Goal: Information Seeking & Learning: Learn about a topic

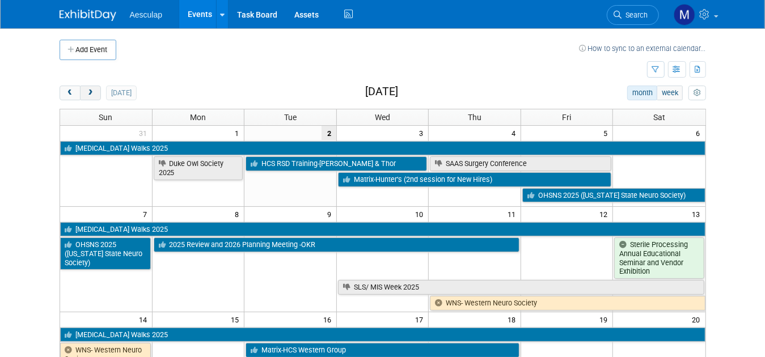
click at [86, 92] on span "next" at bounding box center [90, 93] width 9 height 7
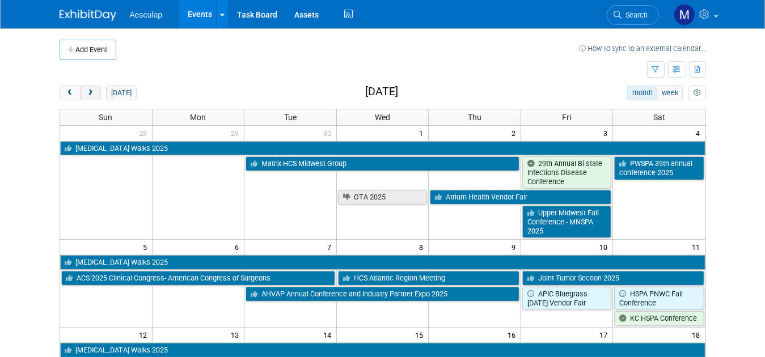
click at [86, 92] on span "next" at bounding box center [90, 93] width 9 height 7
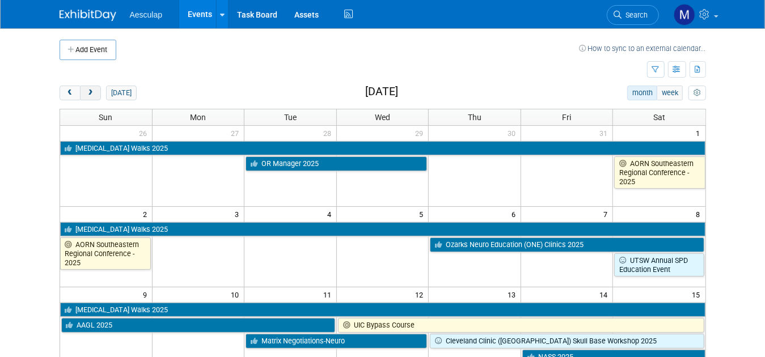
click at [86, 92] on span "next" at bounding box center [90, 93] width 9 height 7
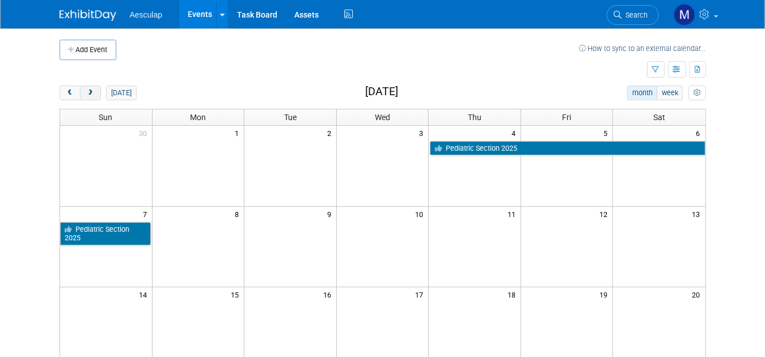
click at [86, 92] on span "next" at bounding box center [90, 93] width 9 height 7
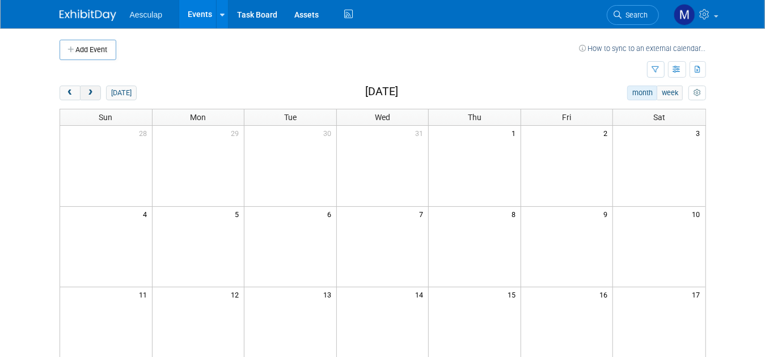
click at [86, 92] on span "next" at bounding box center [90, 93] width 9 height 7
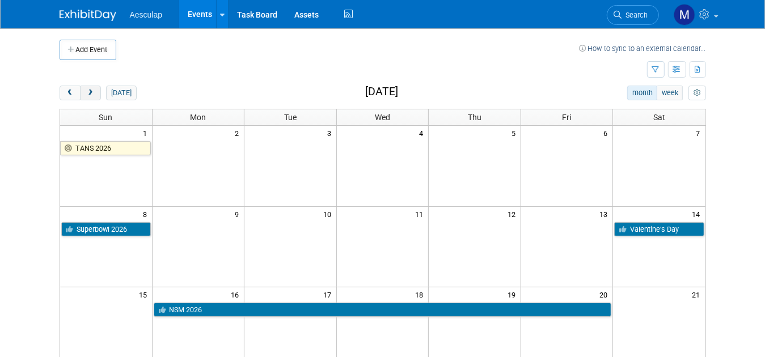
click at [86, 92] on span "next" at bounding box center [90, 93] width 9 height 7
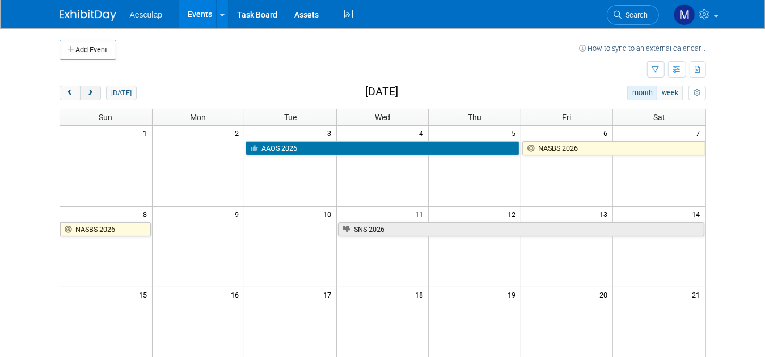
click at [86, 92] on span "next" at bounding box center [90, 93] width 9 height 7
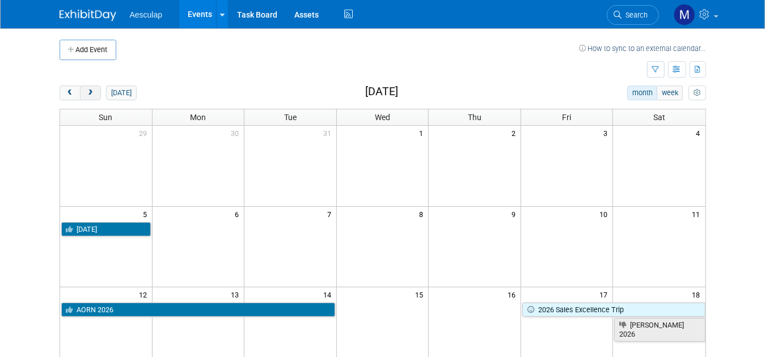
click at [86, 92] on span "next" at bounding box center [90, 93] width 9 height 7
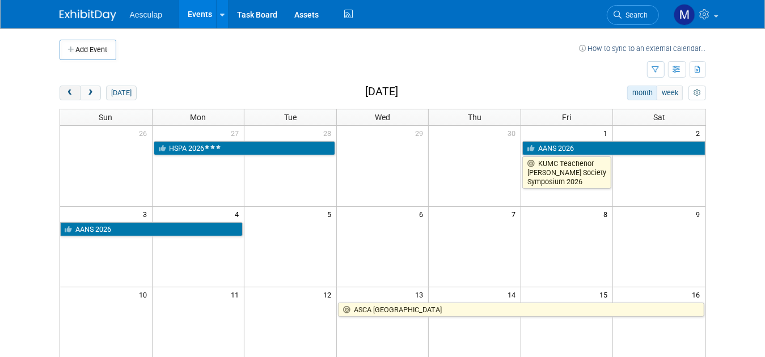
click at [66, 93] on span "prev" at bounding box center [70, 93] width 9 height 7
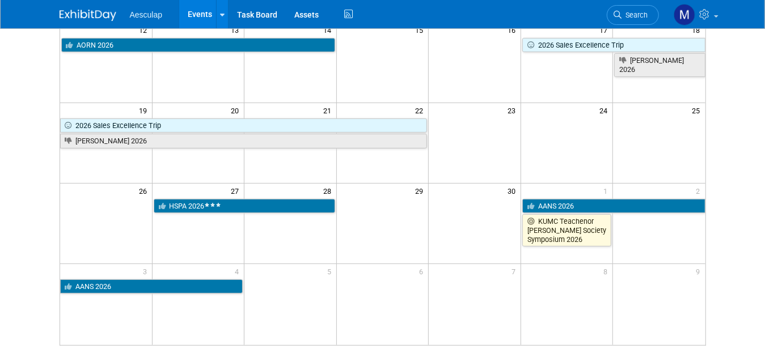
scroll to position [283, 0]
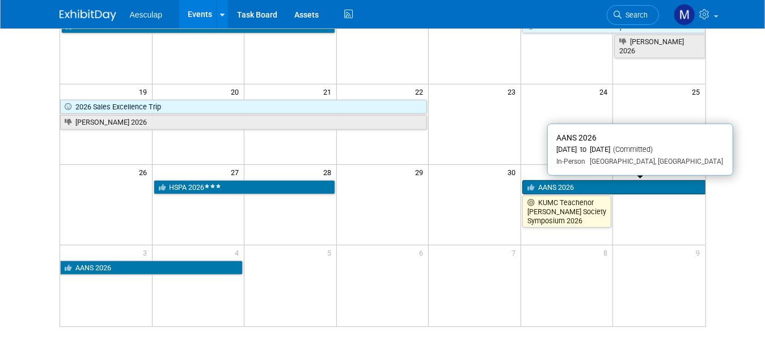
click at [575, 185] on link "AANS 2026" at bounding box center [613, 187] width 183 height 15
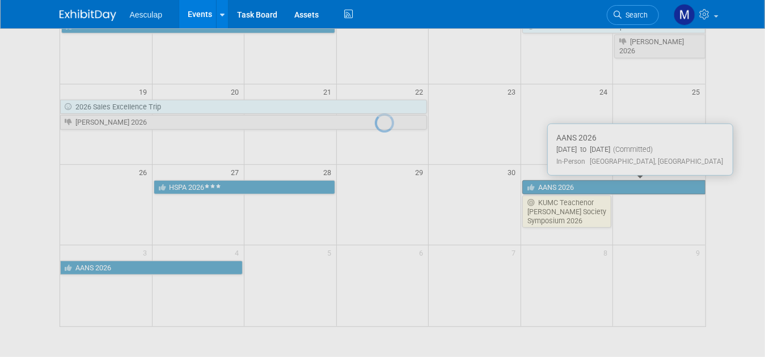
click at [391, 185] on div at bounding box center [383, 178] width 16 height 357
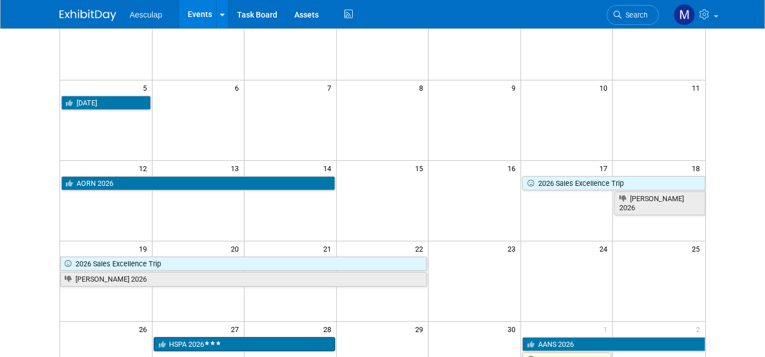
scroll to position [0, 0]
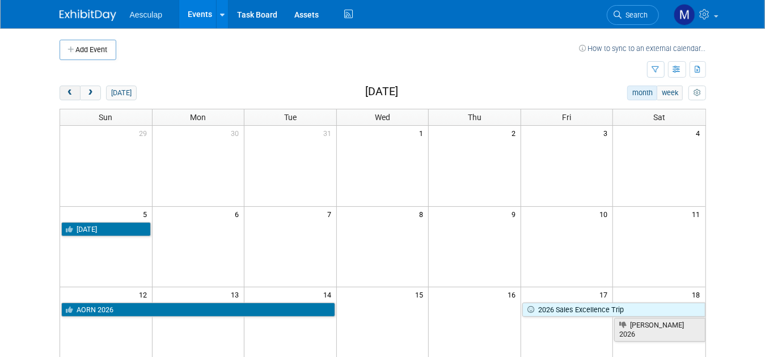
click at [66, 94] on span "prev" at bounding box center [70, 93] width 9 height 7
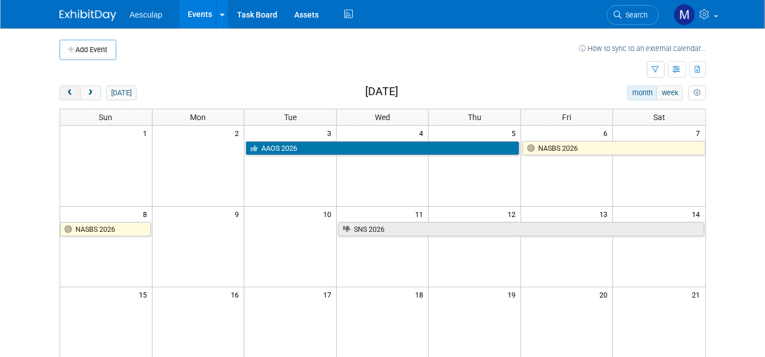
click at [66, 94] on span "prev" at bounding box center [70, 93] width 9 height 7
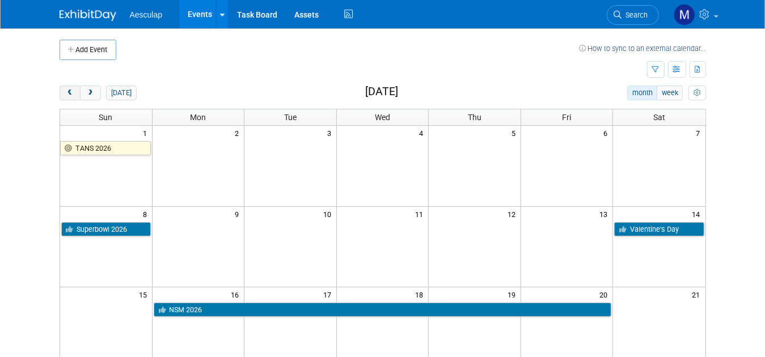
click at [66, 94] on span "prev" at bounding box center [70, 93] width 9 height 7
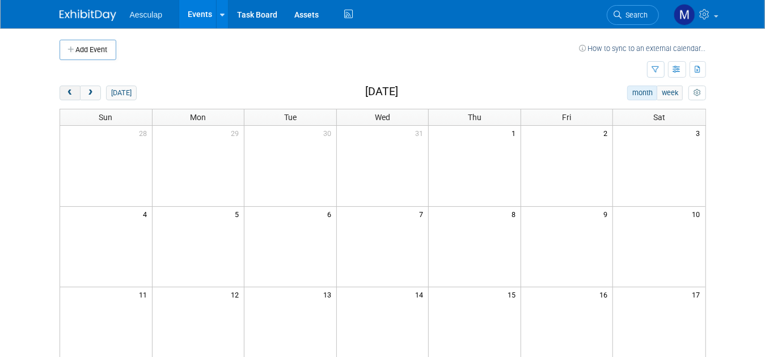
click at [66, 94] on span "prev" at bounding box center [70, 93] width 9 height 7
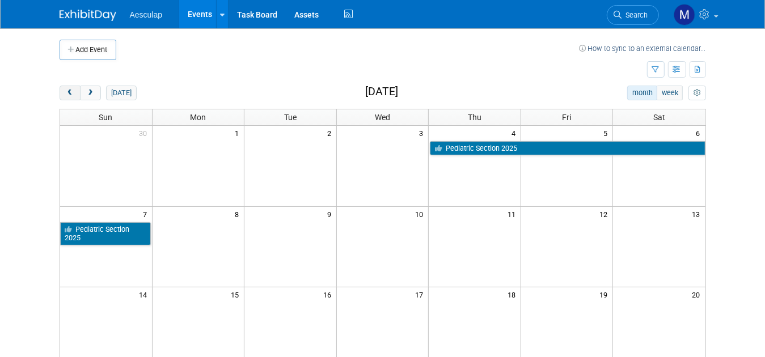
click at [66, 94] on span "prev" at bounding box center [70, 93] width 9 height 7
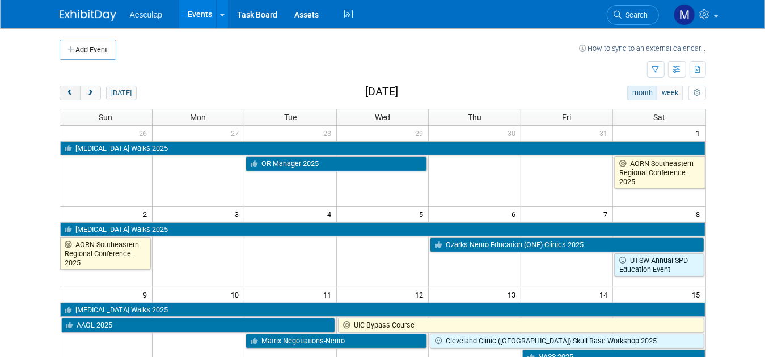
click at [66, 94] on span "prev" at bounding box center [70, 93] width 9 height 7
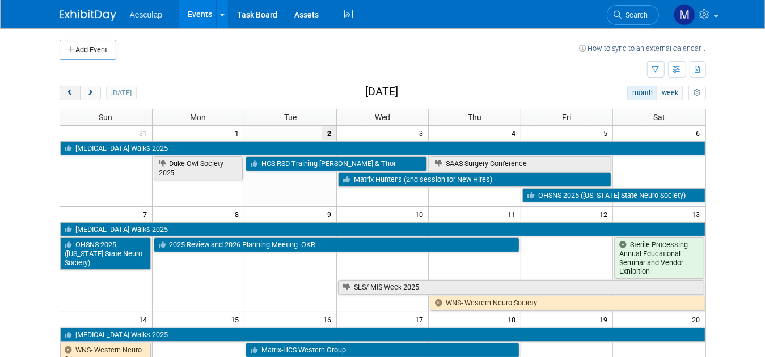
click at [66, 94] on span "prev" at bounding box center [70, 93] width 9 height 7
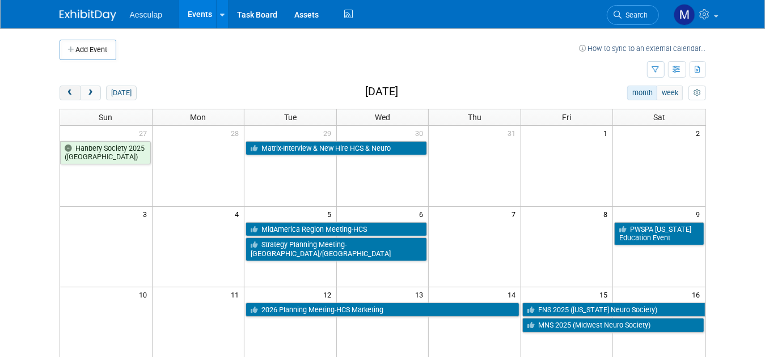
click at [66, 94] on span "prev" at bounding box center [70, 93] width 9 height 7
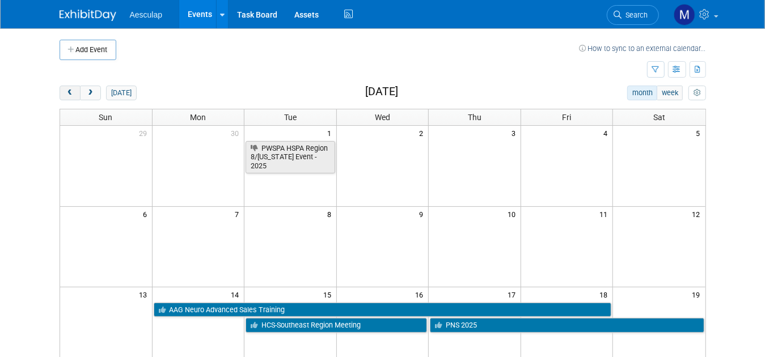
click at [66, 94] on span "prev" at bounding box center [70, 93] width 9 height 7
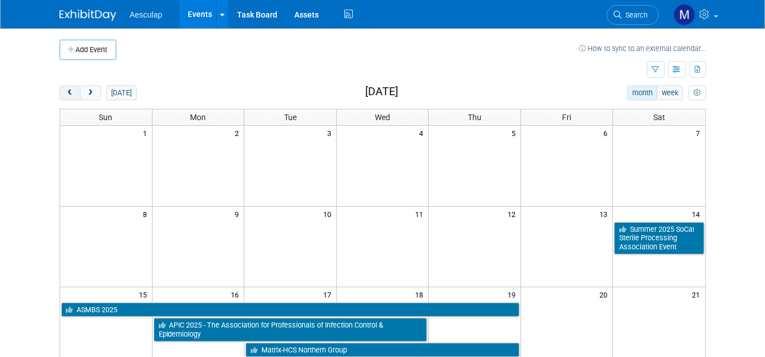
click at [66, 94] on span "prev" at bounding box center [70, 93] width 9 height 7
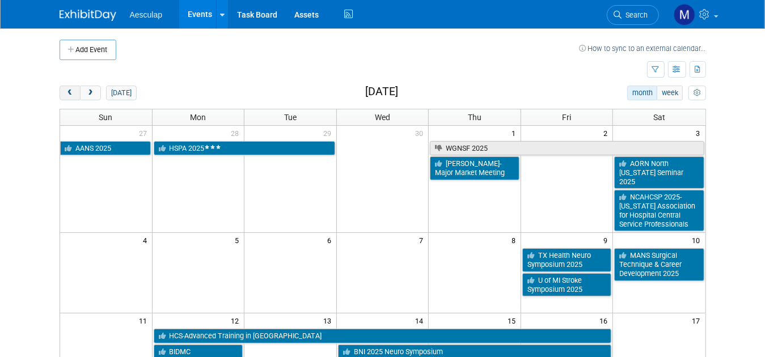
click at [66, 94] on span "prev" at bounding box center [70, 93] width 9 height 7
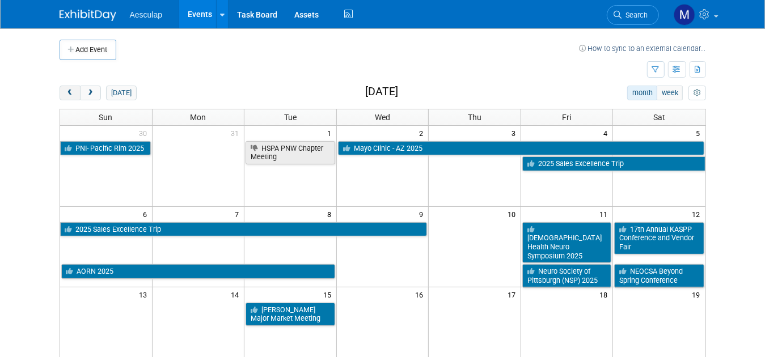
click at [66, 94] on span "prev" at bounding box center [70, 93] width 9 height 7
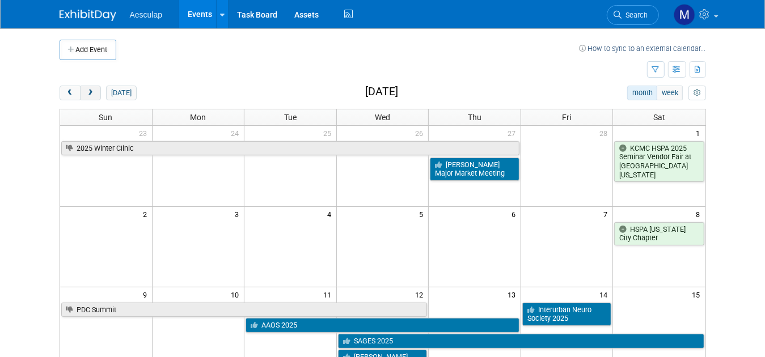
click at [86, 93] on span "next" at bounding box center [90, 93] width 9 height 7
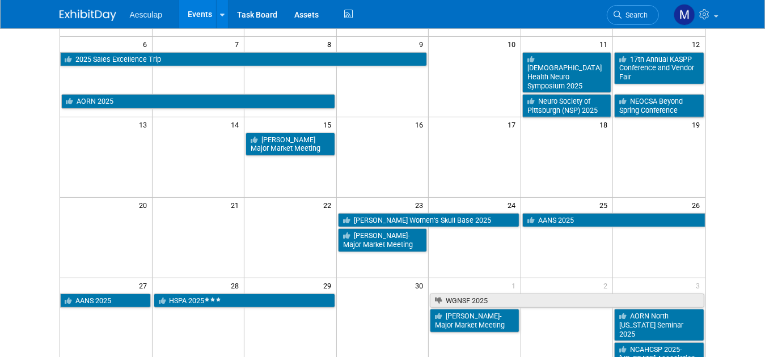
scroll to position [227, 0]
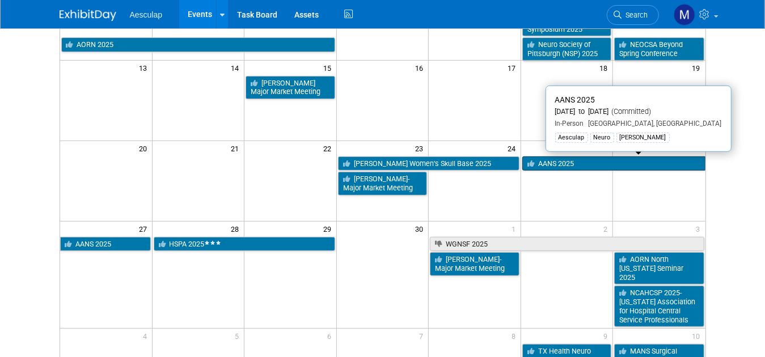
click at [574, 164] on link "AANS 2025" at bounding box center [613, 163] width 183 height 15
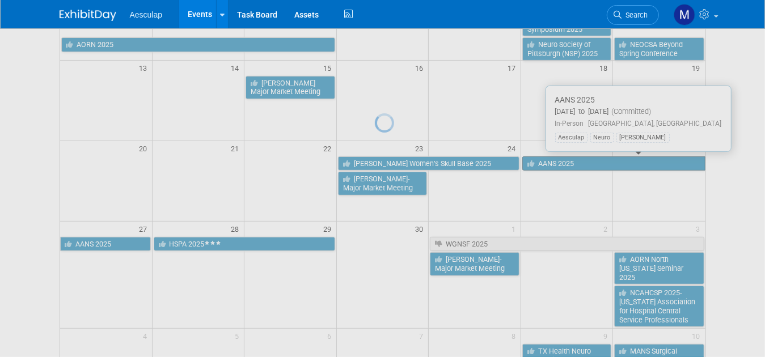
click at [391, 164] on div at bounding box center [383, 178] width 16 height 357
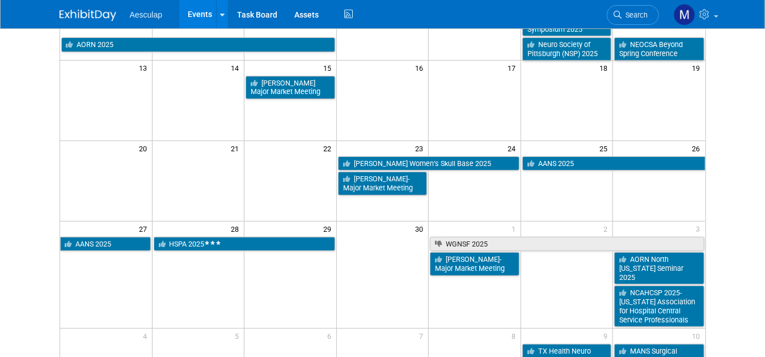
scroll to position [0, 0]
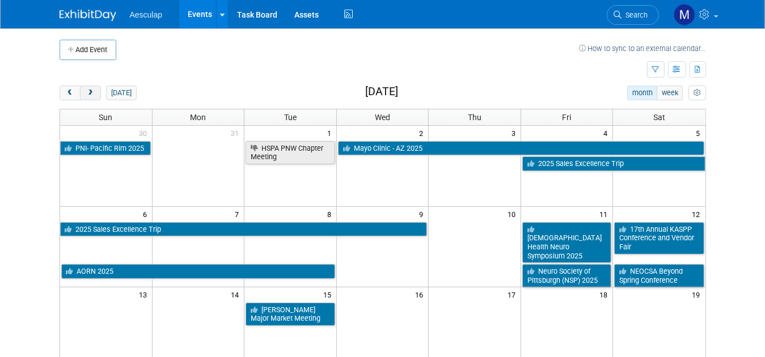
click at [82, 93] on button "next" at bounding box center [90, 93] width 21 height 15
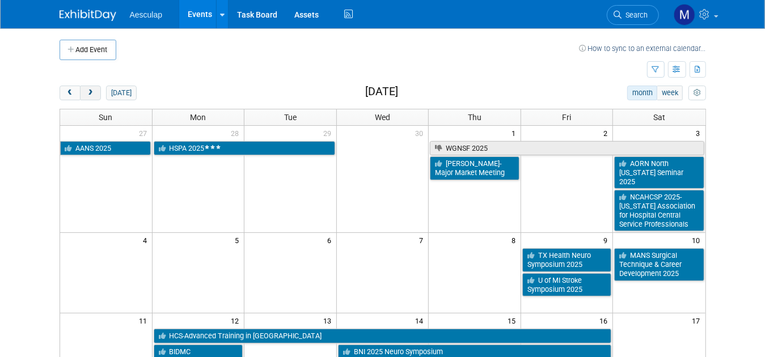
click at [82, 94] on button "next" at bounding box center [90, 93] width 21 height 15
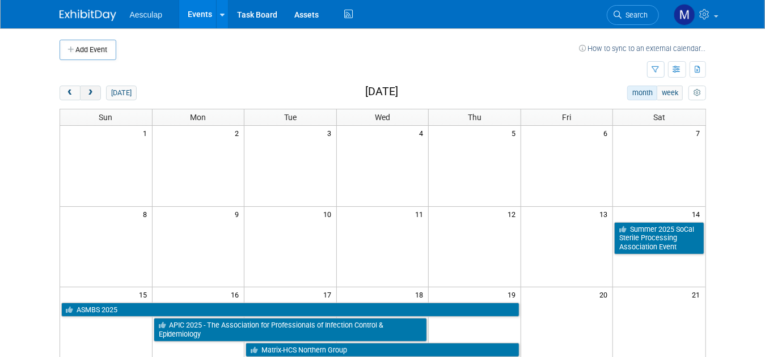
click at [82, 94] on button "next" at bounding box center [90, 93] width 21 height 15
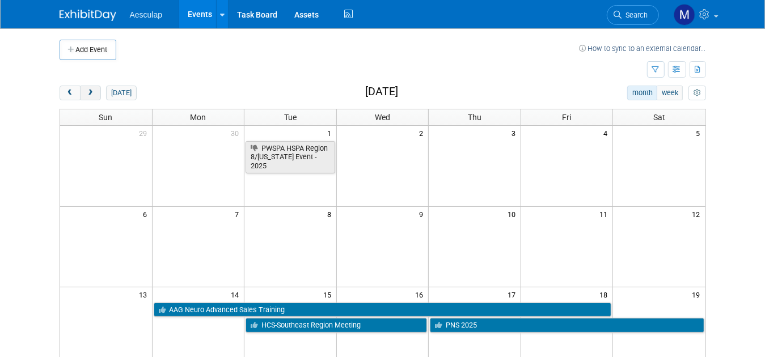
click at [82, 94] on button "next" at bounding box center [90, 93] width 21 height 15
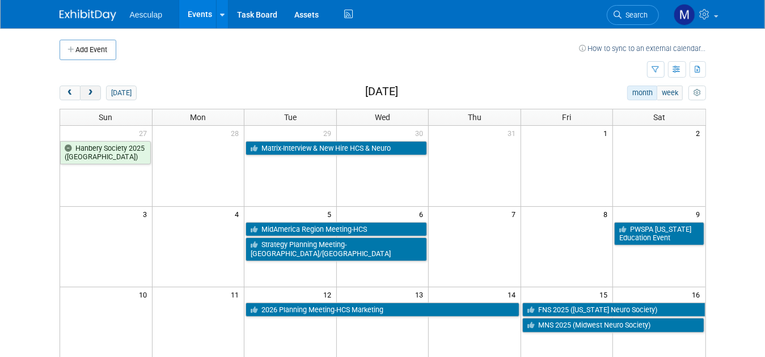
click at [82, 94] on button "next" at bounding box center [90, 93] width 21 height 15
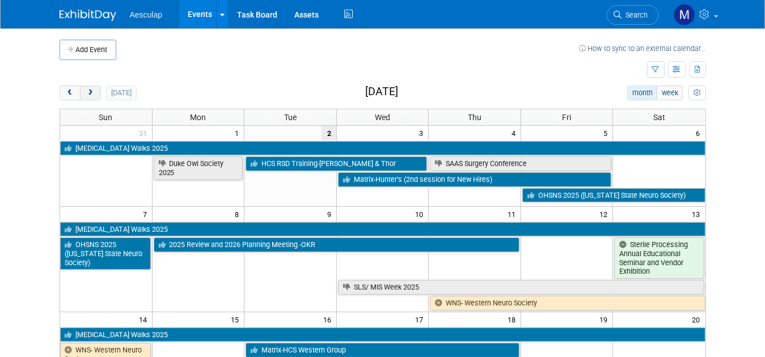
click at [82, 94] on button "next" at bounding box center [90, 93] width 21 height 15
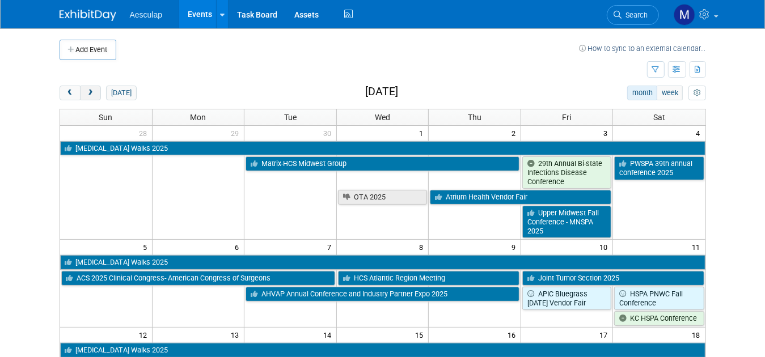
click at [82, 94] on button "next" at bounding box center [90, 93] width 21 height 15
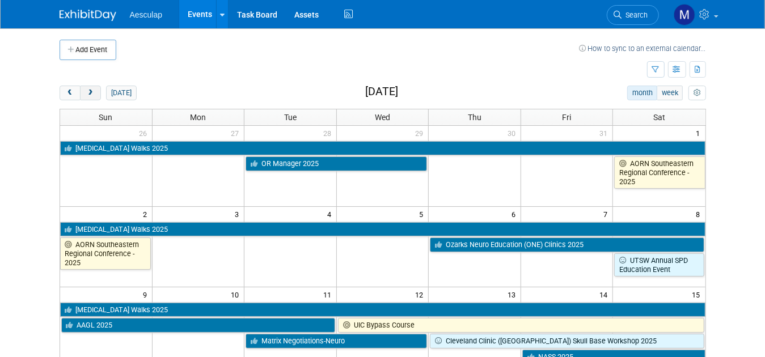
click at [82, 94] on button "next" at bounding box center [90, 93] width 21 height 15
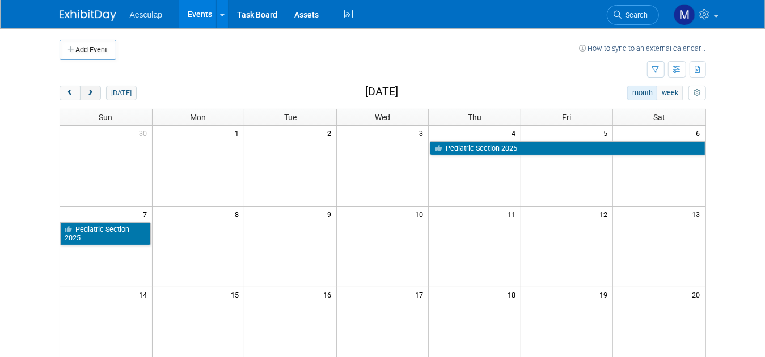
click at [82, 94] on button "next" at bounding box center [90, 93] width 21 height 15
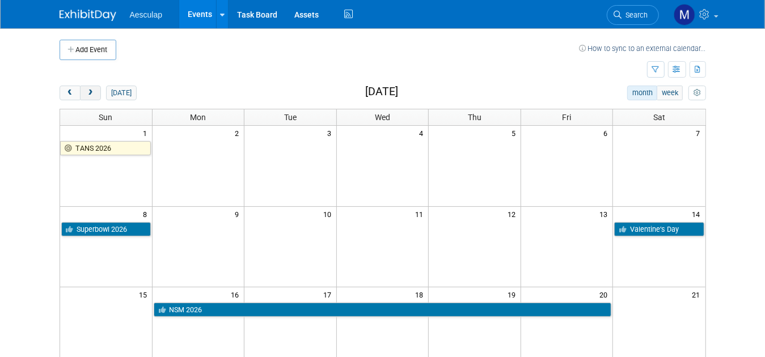
click at [82, 94] on button "next" at bounding box center [90, 93] width 21 height 15
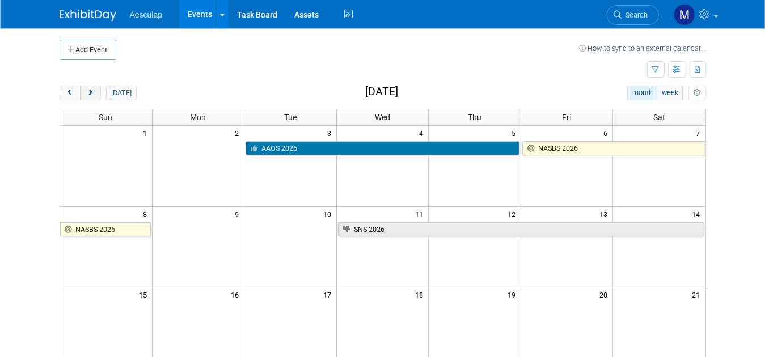
click at [82, 94] on button "next" at bounding box center [90, 93] width 21 height 15
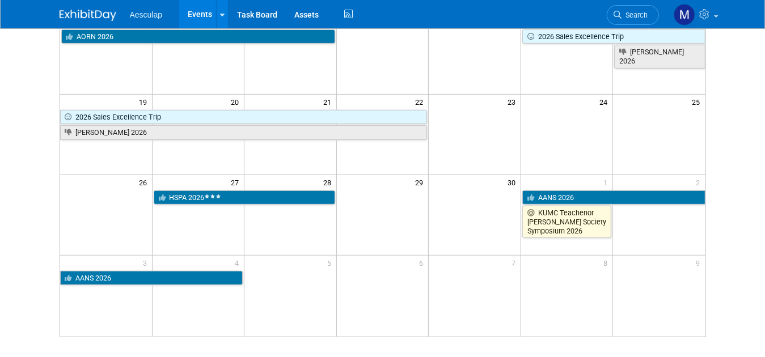
scroll to position [261, 0]
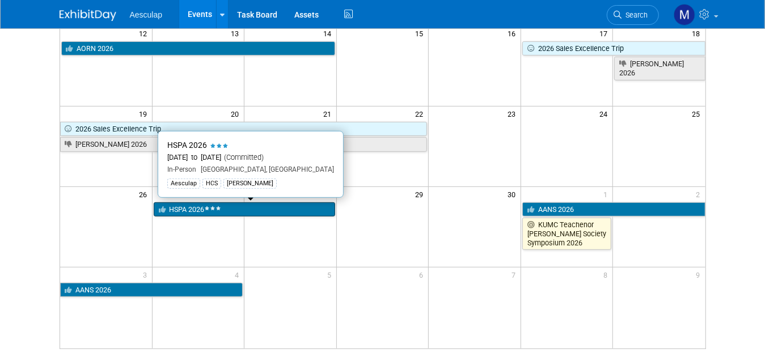
click at [260, 209] on link "HSPA 2026" at bounding box center [244, 209] width 181 height 15
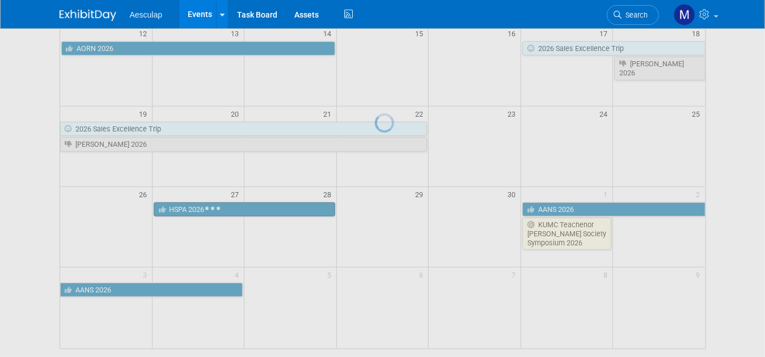
click at [375, 209] on div at bounding box center [383, 178] width 16 height 357
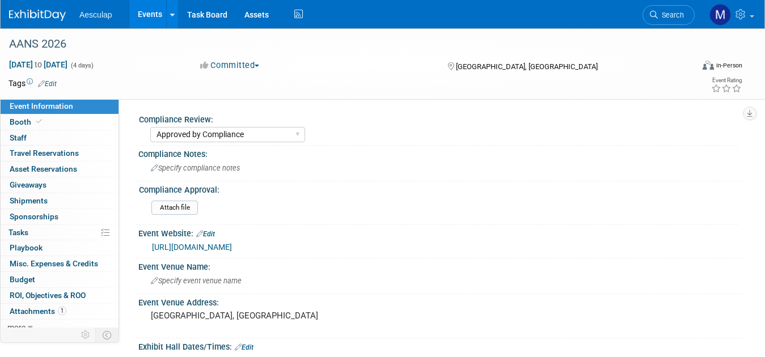
select select "Approved by Compliance"
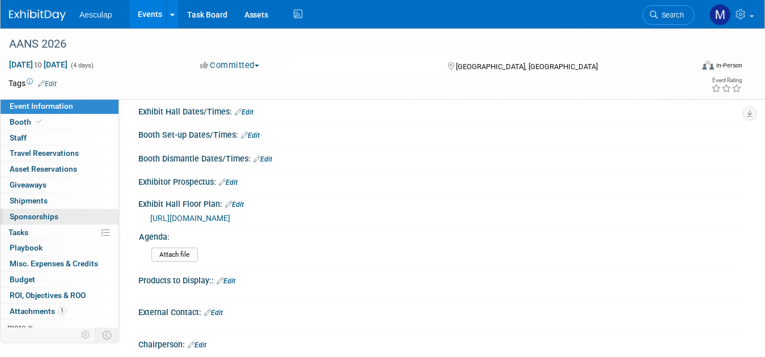
scroll to position [83, 0]
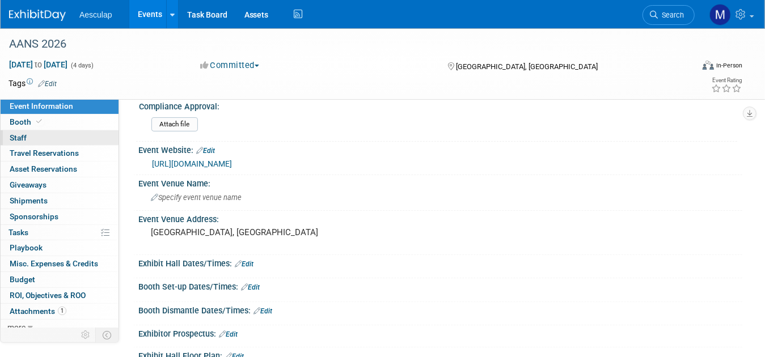
click at [30, 135] on link "0 Staff 0" at bounding box center [60, 137] width 118 height 15
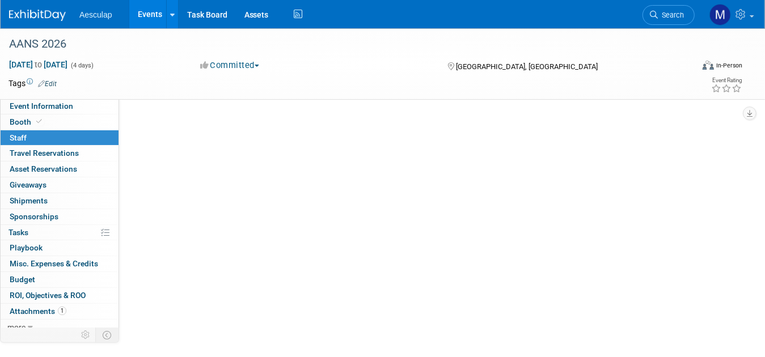
scroll to position [0, 0]
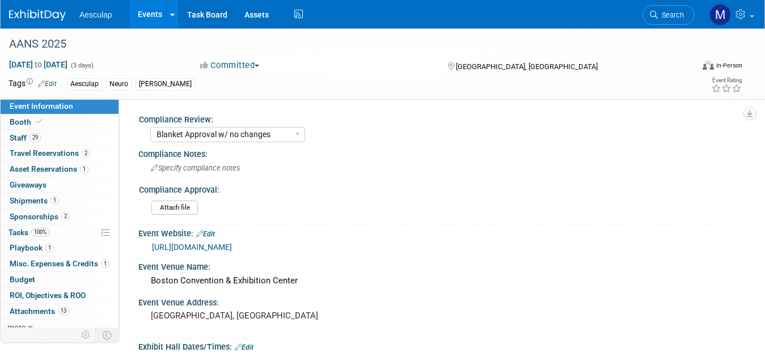
select select "Blanket Approval w/ no changes"
select select "Neuro"
click at [14, 139] on span "Staff 29" at bounding box center [25, 137] width 31 height 9
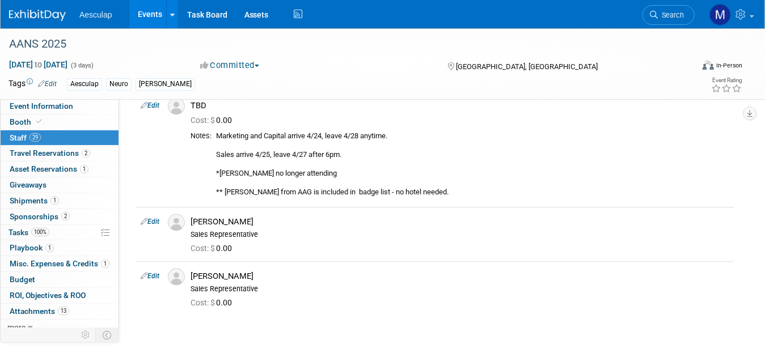
scroll to position [1588, 0]
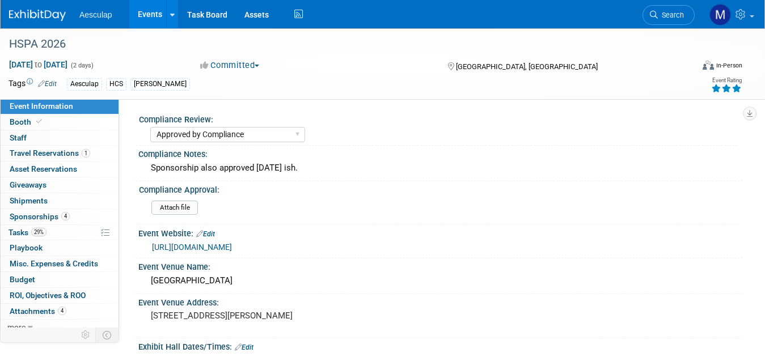
select select "Approved by Compliance"
select select "HCS"
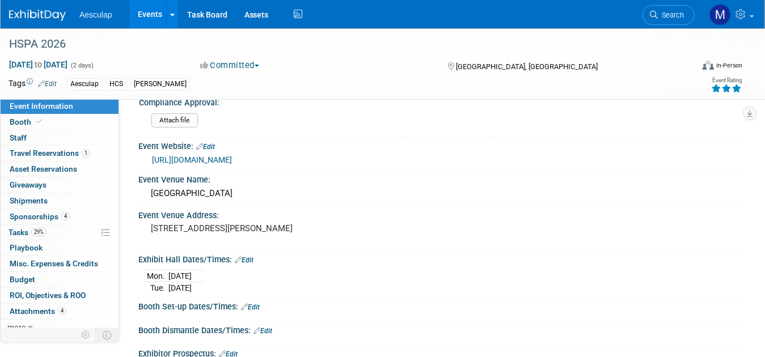
scroll to position [113, 0]
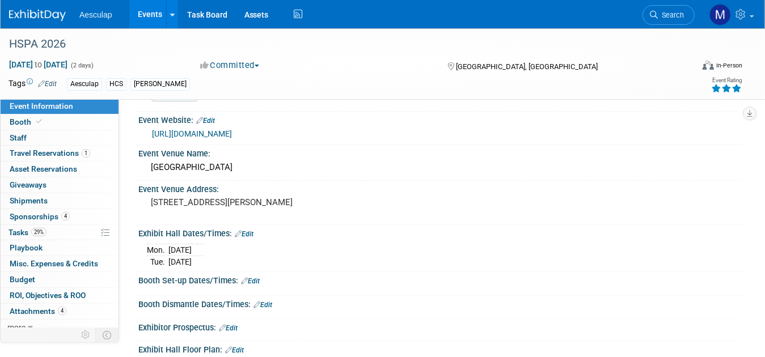
click at [232, 133] on link "https://s6.goeshow.com/hspa/annual/2026/" at bounding box center [192, 133] width 80 height 9
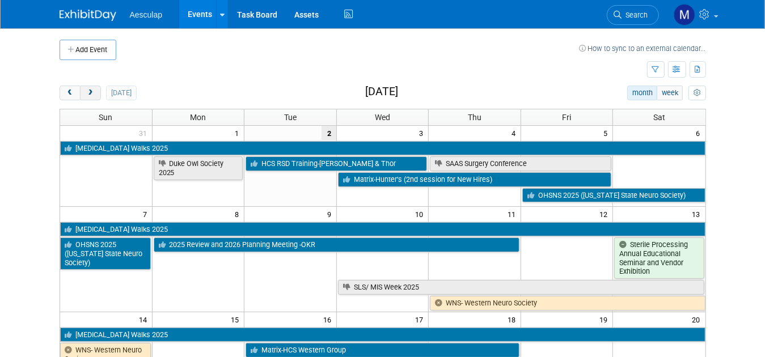
click at [80, 91] on button "next" at bounding box center [90, 93] width 21 height 15
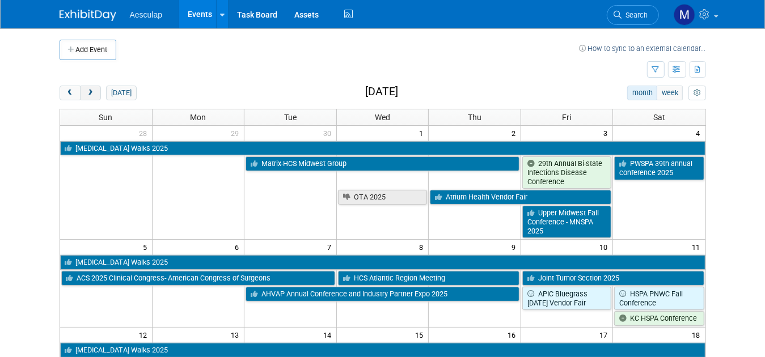
click at [80, 91] on button "next" at bounding box center [90, 93] width 21 height 15
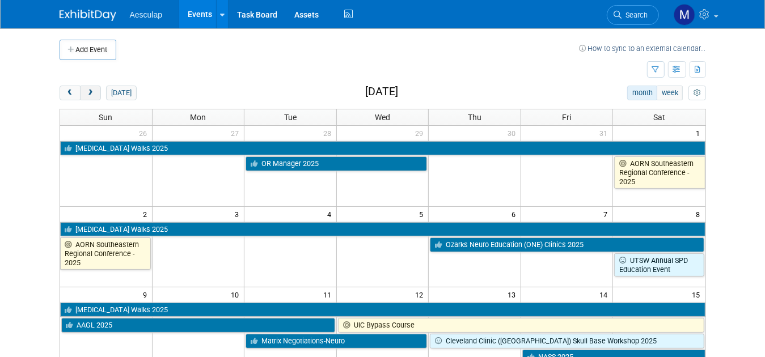
click at [80, 91] on button "next" at bounding box center [90, 93] width 21 height 15
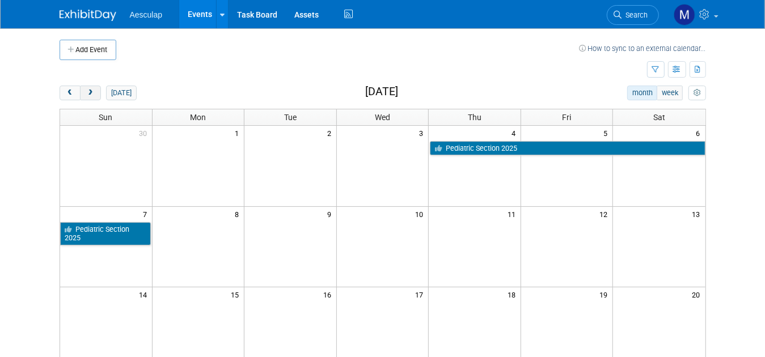
click at [80, 91] on button "next" at bounding box center [90, 93] width 21 height 15
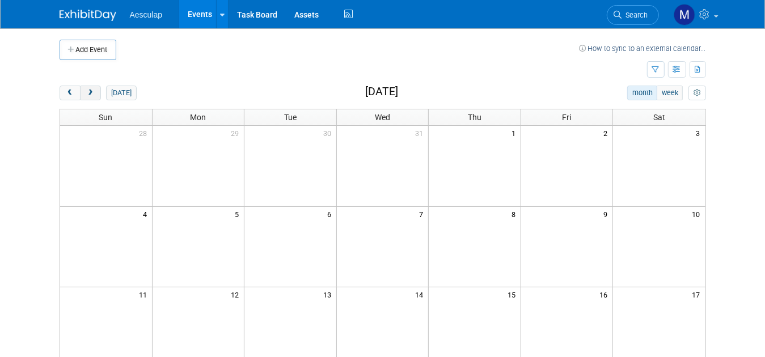
click at [80, 91] on button "next" at bounding box center [90, 93] width 21 height 15
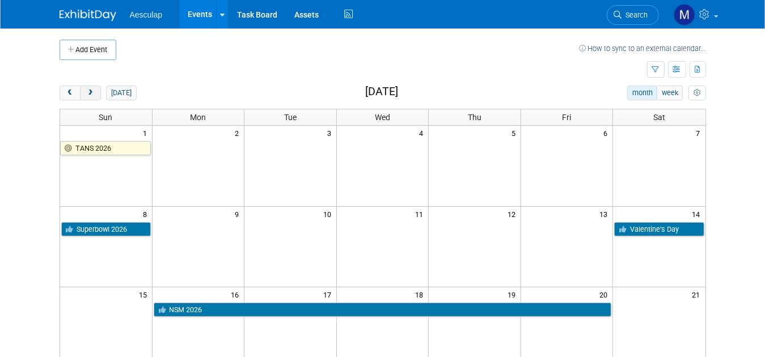
click at [80, 91] on button "next" at bounding box center [90, 93] width 21 height 15
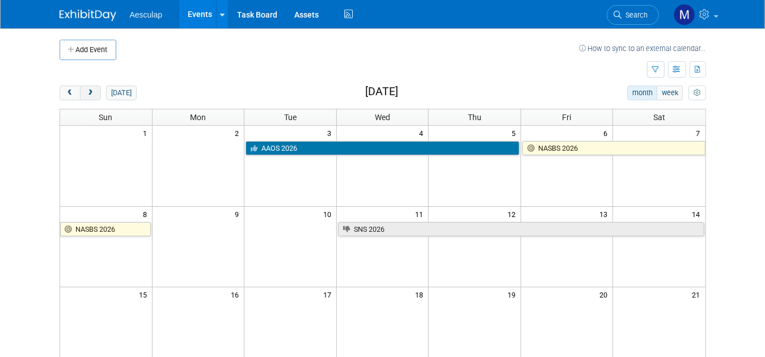
click at [80, 91] on button "next" at bounding box center [90, 93] width 21 height 15
